Goal: Entertainment & Leisure: Consume media (video, audio)

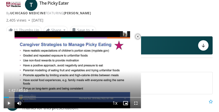
click at [8, 103] on span "Video Player" at bounding box center [9, 103] width 10 height 10
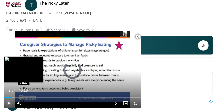
click at [14, 97] on div "Progress Bar" at bounding box center [12, 97] width 5 height 1
click at [15, 97] on div "Loaded : 8.04% 03:50 03:50" at bounding box center [72, 97] width 137 height 1
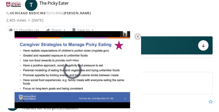
click at [16, 97] on div "10 seconds Tap to unmute" at bounding box center [72, 69] width 137 height 77
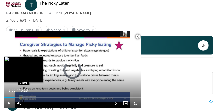
click at [16, 97] on div "Loaded : 0.00% 03:50 04:06" at bounding box center [72, 97] width 137 height 1
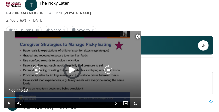
click at [36, 74] on icon "Video Player" at bounding box center [36, 70] width 10 height 10
click at [71, 69] on icon "Video Player" at bounding box center [72, 70] width 10 height 10
click at [71, 70] on icon "Video Player" at bounding box center [72, 70] width 10 height 10
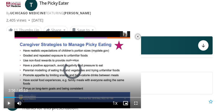
click at [9, 102] on span "Video Player" at bounding box center [9, 103] width 10 height 10
click at [138, 36] on span "Video Player" at bounding box center [137, 36] width 10 height 10
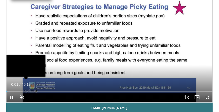
scroll to position [29, 0]
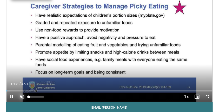
click at [22, 96] on span "Video Player" at bounding box center [22, 96] width 10 height 10
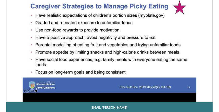
click at [22, 91] on video-js "**********" at bounding box center [109, 43] width 206 height 115
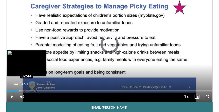
click at [19, 91] on div "Loaded : 2.93% 02:44 02:44" at bounding box center [109, 90] width 206 height 1
click at [21, 91] on div "Progress Bar" at bounding box center [21, 90] width 5 height 1
click at [22, 91] on div "Progress Bar" at bounding box center [22, 90] width 7 height 1
click at [26, 91] on div "Loaded : 11.34% 04:05 04:23" at bounding box center [109, 90] width 206 height 1
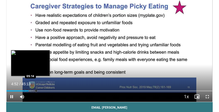
click at [30, 90] on div "Loaded : 13.16% 04:52 05:14" at bounding box center [109, 90] width 206 height 1
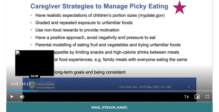
click at [34, 91] on div "Progress Bar" at bounding box center [34, 90] width 7 height 1
click at [36, 91] on div "Progress Bar" at bounding box center [35, 90] width 7 height 1
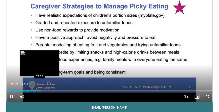
click at [39, 91] on div "Progress Bar" at bounding box center [37, 90] width 7 height 1
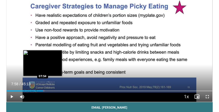
click at [43, 91] on div "Progress Bar" at bounding box center [40, 90] width 7 height 1
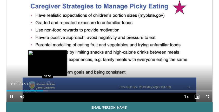
click at [47, 91] on div "Progress Bar" at bounding box center [44, 90] width 7 height 1
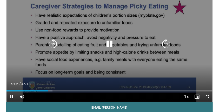
click at [53, 44] on icon "Video Player" at bounding box center [53, 44] width 10 height 10
click at [53, 45] on icon "Video Player" at bounding box center [53, 44] width 10 height 10
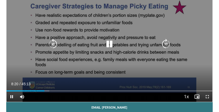
click at [53, 45] on icon "Video Player" at bounding box center [53, 44] width 10 height 10
click at [165, 44] on icon "Video Player" at bounding box center [165, 44] width 10 height 10
click at [166, 44] on icon "Video Player" at bounding box center [165, 44] width 10 height 10
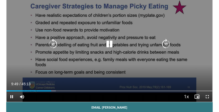
click at [166, 44] on icon "Video Player" at bounding box center [165, 44] width 10 height 10
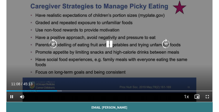
click at [166, 45] on icon "Video Player" at bounding box center [165, 44] width 10 height 10
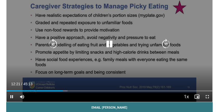
click at [167, 43] on icon "Video Player" at bounding box center [165, 44] width 10 height 10
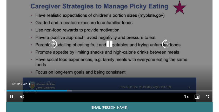
click at [166, 44] on icon "Video Player" at bounding box center [165, 44] width 10 height 10
click at [164, 44] on icon "Video Player" at bounding box center [165, 44] width 10 height 10
click at [109, 44] on icon "Video Player" at bounding box center [109, 44] width 10 height 10
